Goal: Task Accomplishment & Management: Use online tool/utility

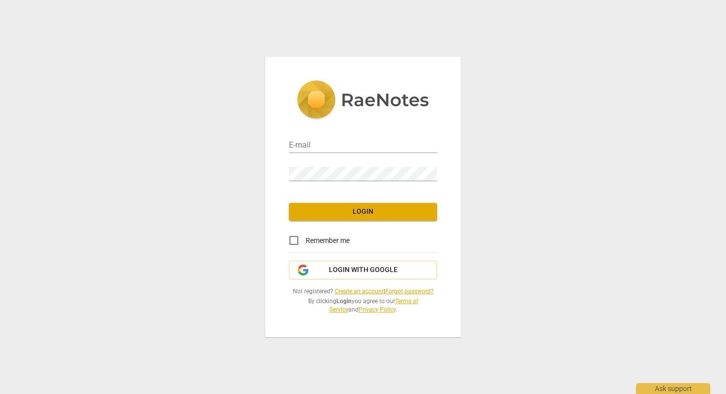
type input "[EMAIL_ADDRESS][DOMAIN_NAME]"
click at [298, 242] on input "Remember me" at bounding box center [294, 241] width 24 height 24
checkbox input "true"
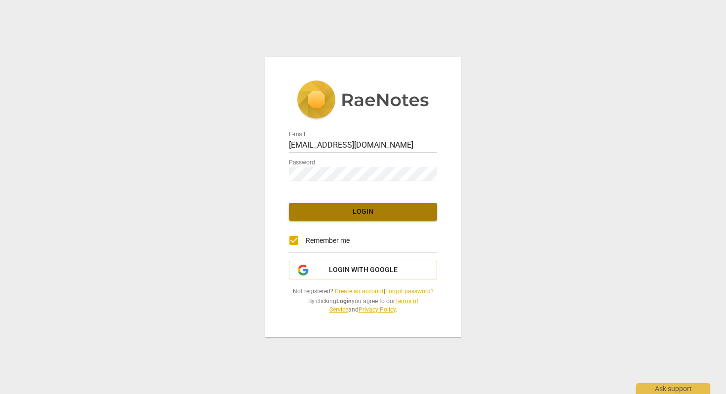
click at [324, 213] on span "Login" at bounding box center [363, 212] width 132 height 10
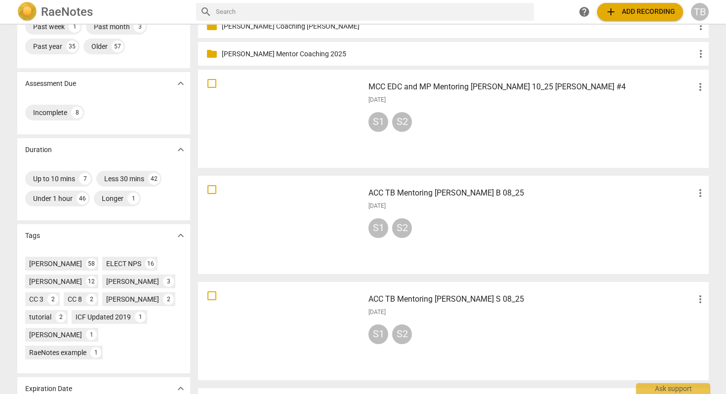
scroll to position [125, 0]
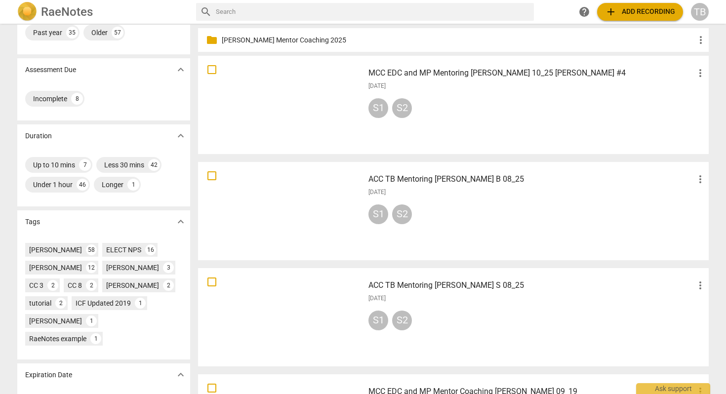
click at [361, 300] on div "ACC TB Mentoring [PERSON_NAME] S 08_25 more_vert [DATE] S1 S2" at bounding box center [538, 317] width 354 height 91
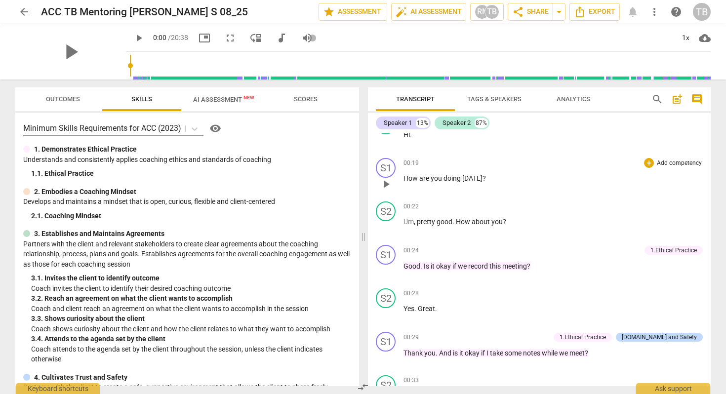
scroll to position [77, 0]
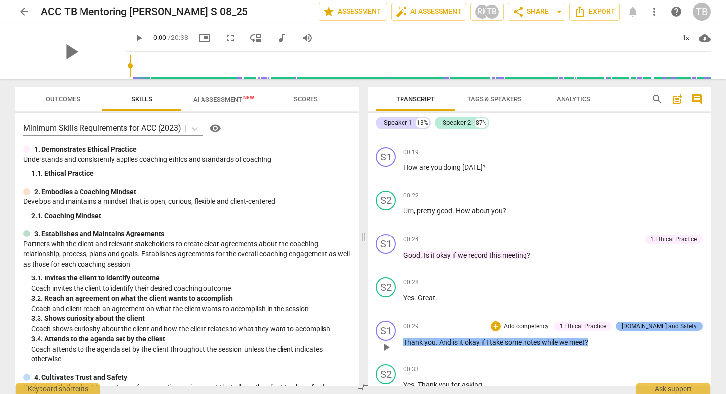
click at [651, 324] on div "[DOMAIN_NAME] and Safety" at bounding box center [659, 326] width 75 height 9
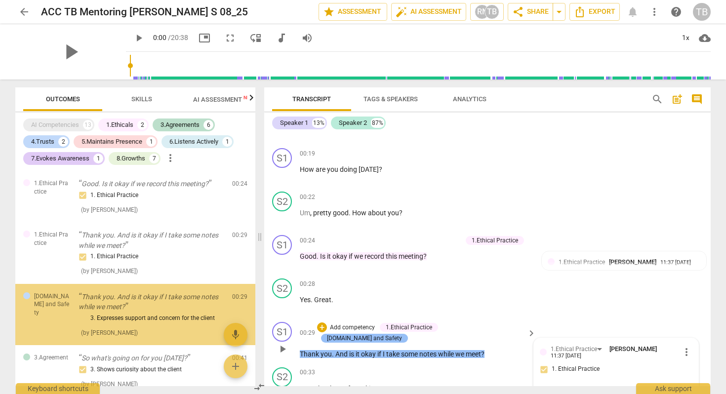
scroll to position [12, 0]
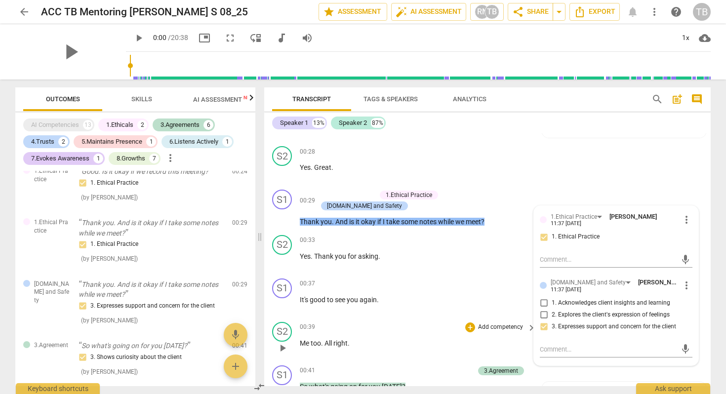
click at [479, 322] on div "+ Add competency keyboard_arrow_right" at bounding box center [500, 327] width 74 height 11
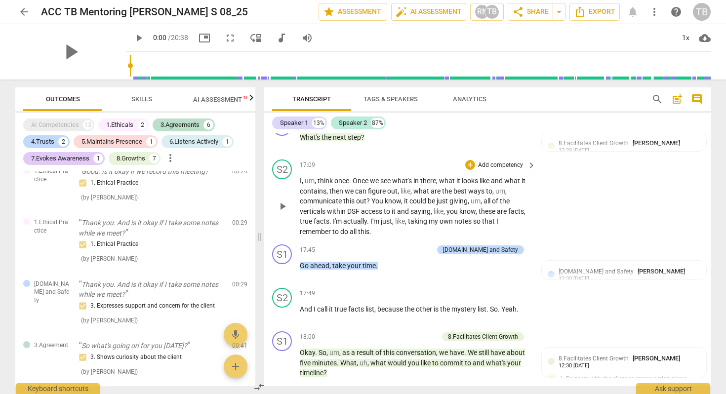
scroll to position [3119, 0]
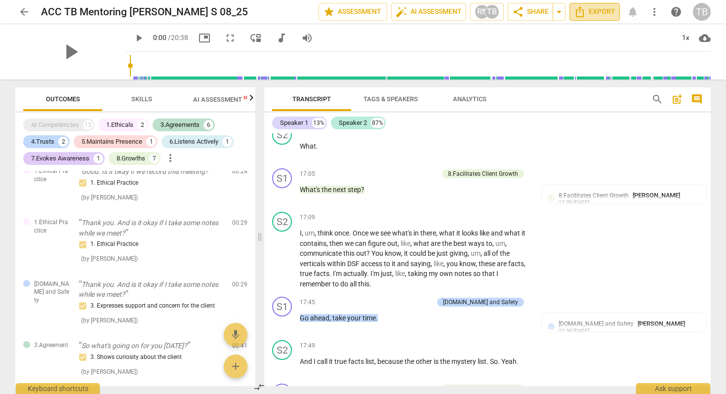
click at [589, 10] on span "Export" at bounding box center [594, 12] width 41 height 12
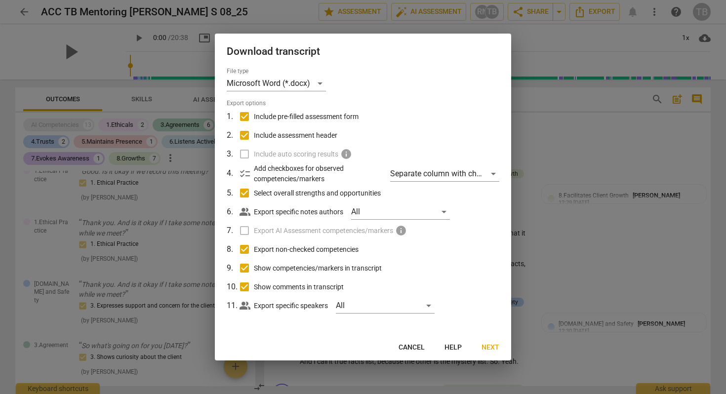
click at [484, 345] on span "Next" at bounding box center [491, 348] width 18 height 10
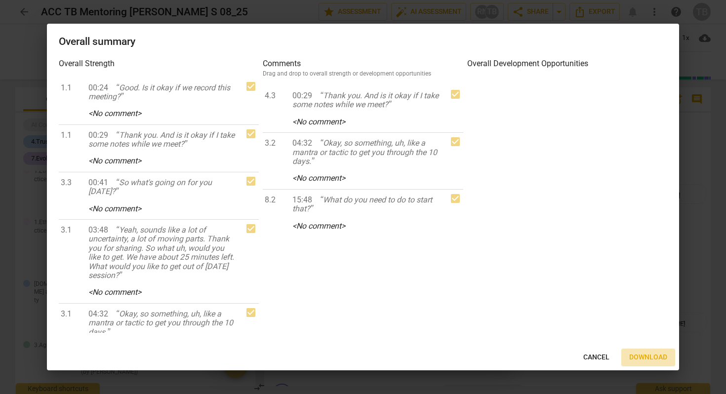
click at [649, 356] on span "Download" at bounding box center [648, 358] width 38 height 10
